Goal: Communication & Community: Answer question/provide support

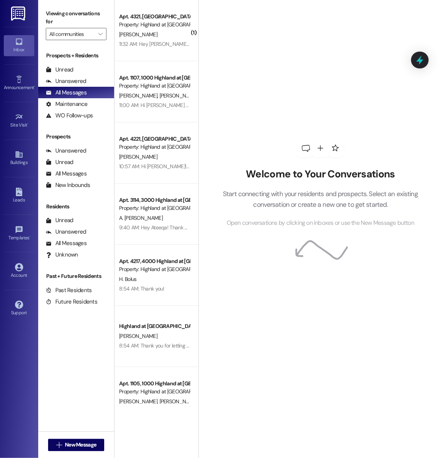
click at [142, 34] on div "[PERSON_NAME]" at bounding box center [154, 35] width 72 height 10
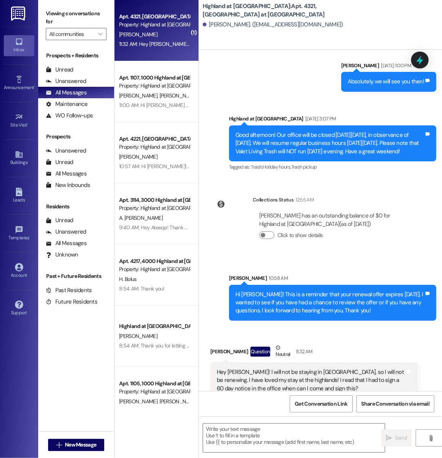
scroll to position [3178, 0]
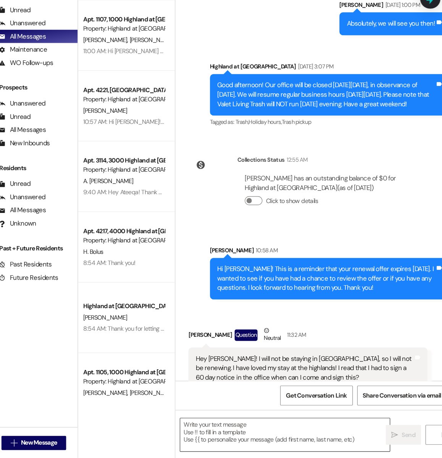
click at [245, 435] on textarea at bounding box center [294, 437] width 182 height 29
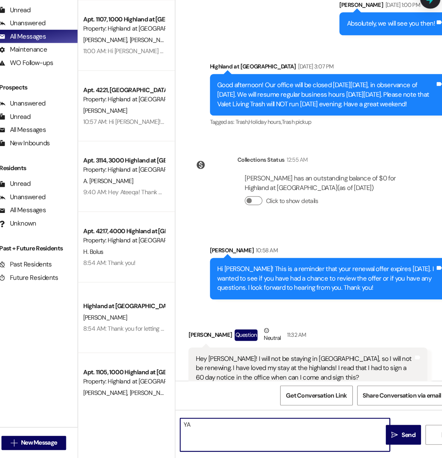
type textarea "Y"
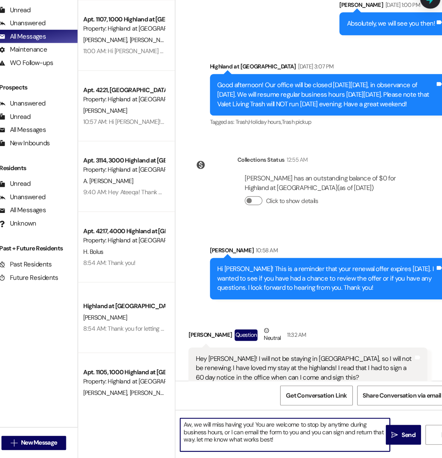
click at [375, 438] on textarea "Aw, we will miss having you! You are welcome to stop by anytime during business…" at bounding box center [294, 437] width 182 height 29
click at [228, 443] on textarea "Aw, we will miss having you! You are welcome to stop by anytime during business…" at bounding box center [294, 437] width 182 height 29
type textarea "Aw, we will miss having you! You are welcome to stop by anytime during business…"
click at [390, 446] on button " Send" at bounding box center [397, 437] width 31 height 17
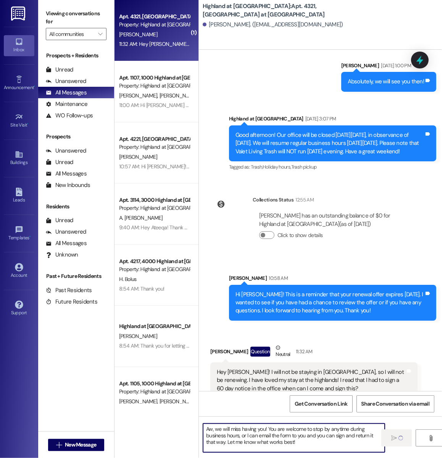
drag, startPoint x: 304, startPoint y: 445, endPoint x: 196, endPoint y: 414, distance: 113.0
click at [196, 414] on div "( 1 ) Apt. 4321, [GEOGRAPHIC_DATA] at [GEOGRAPHIC_DATA] Property: [GEOGRAPHIC_D…" at bounding box center [279, 229] width 328 height 458
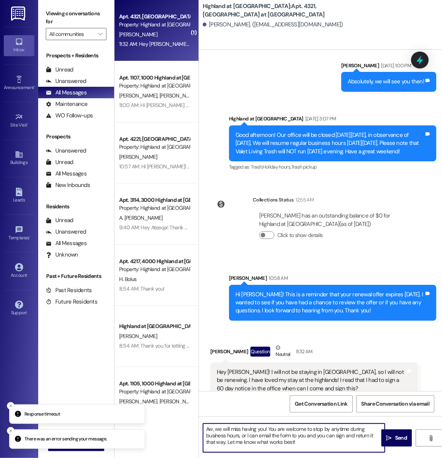
click at [288, 448] on textarea "Aw, we will miss having you! You are welcome to stop by anytime during business…" at bounding box center [294, 437] width 182 height 29
click at [384, 443] on button " Send" at bounding box center [397, 437] width 31 height 17
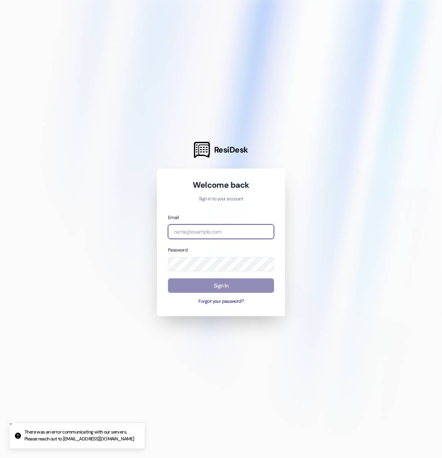
type input "[EMAIL_ADDRESS][PERSON_NAME][DOMAIN_NAME]"
click at [202, 288] on button "Sign In" at bounding box center [221, 285] width 106 height 15
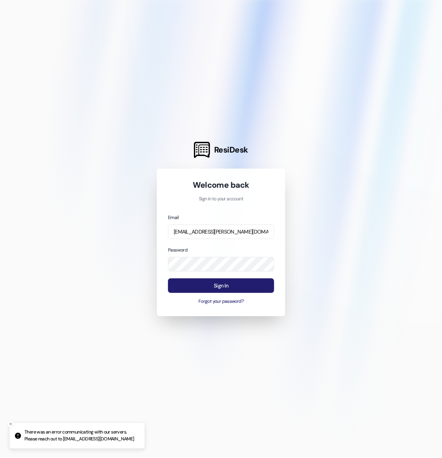
click at [225, 289] on button "Sign In" at bounding box center [221, 285] width 106 height 15
click at [12, 424] on icon "Close toast" at bounding box center [10, 423] width 5 height 5
click at [262, 286] on button "Sign In" at bounding box center [221, 285] width 106 height 15
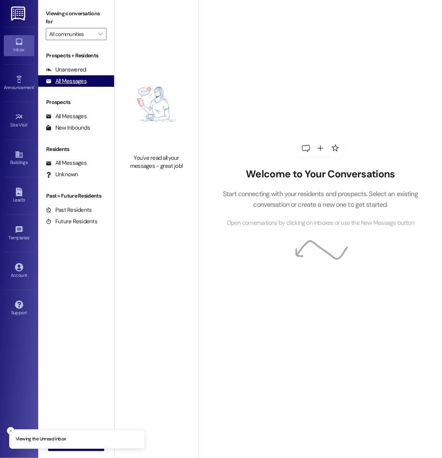
click at [83, 79] on div "All Messages" at bounding box center [66, 81] width 41 height 8
